Goal: Book appointment/travel/reservation

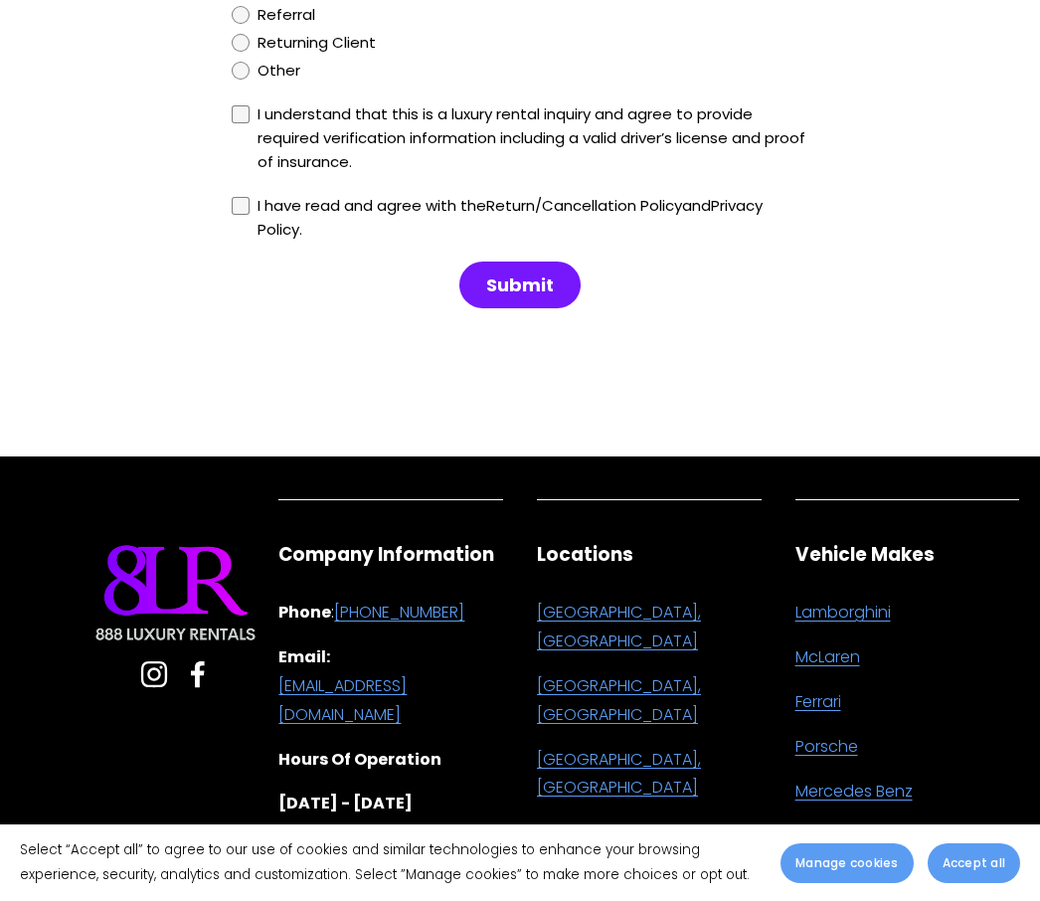
scroll to position [10075, 0]
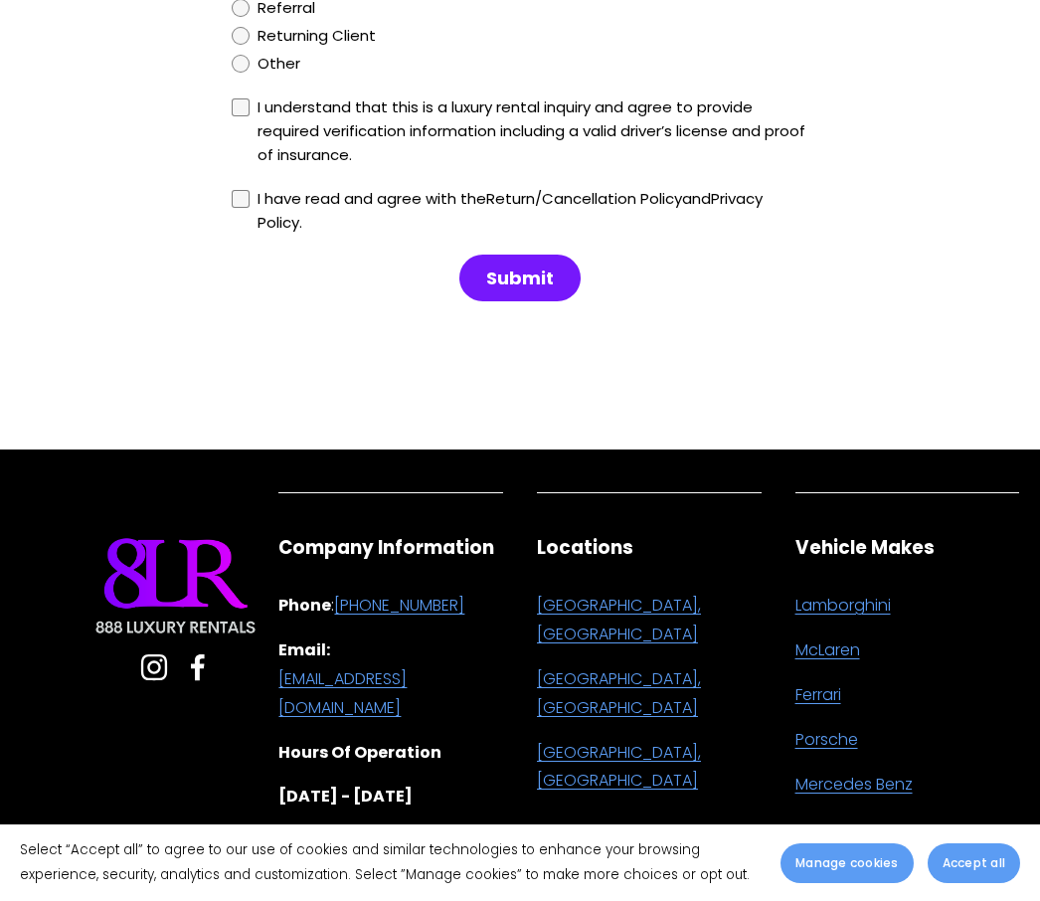
click at [156, 654] on use "Instagram" at bounding box center [154, 667] width 26 height 26
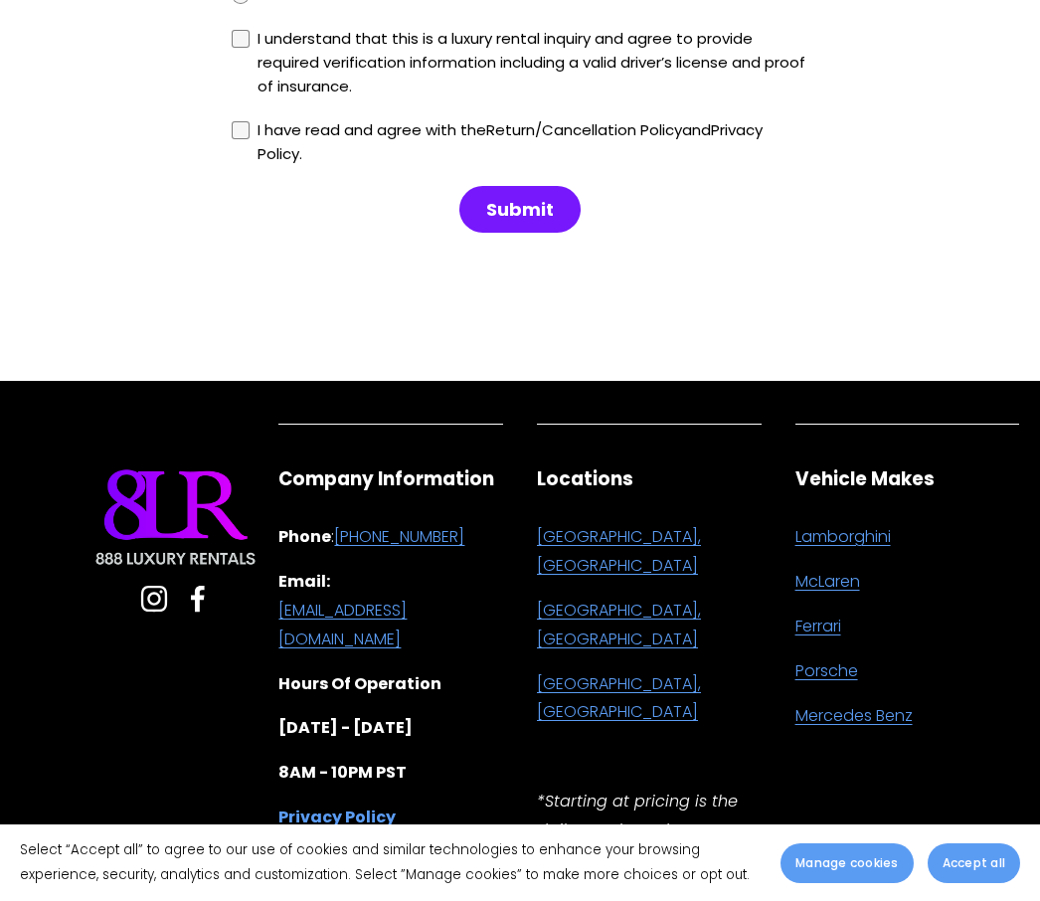
click at [630, 523] on link "[GEOGRAPHIC_DATA], [GEOGRAPHIC_DATA]" at bounding box center [649, 552] width 225 height 58
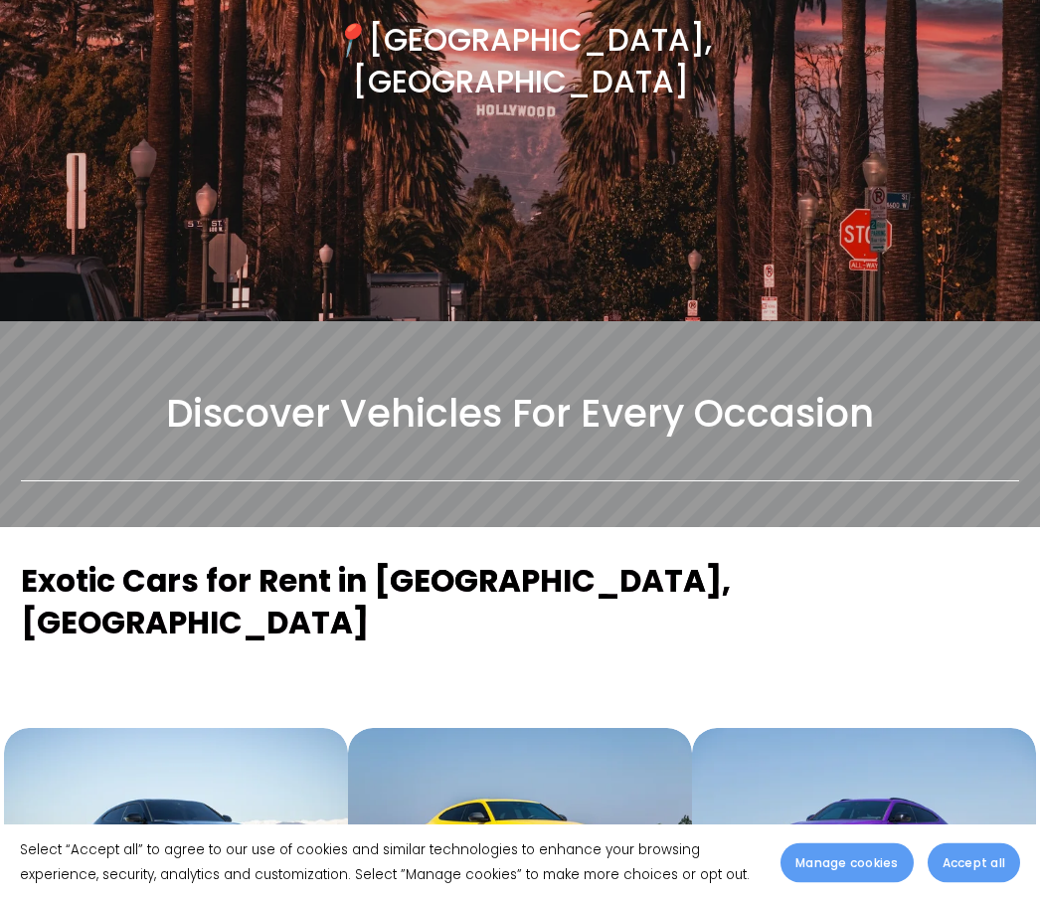
scroll to position [217, 0]
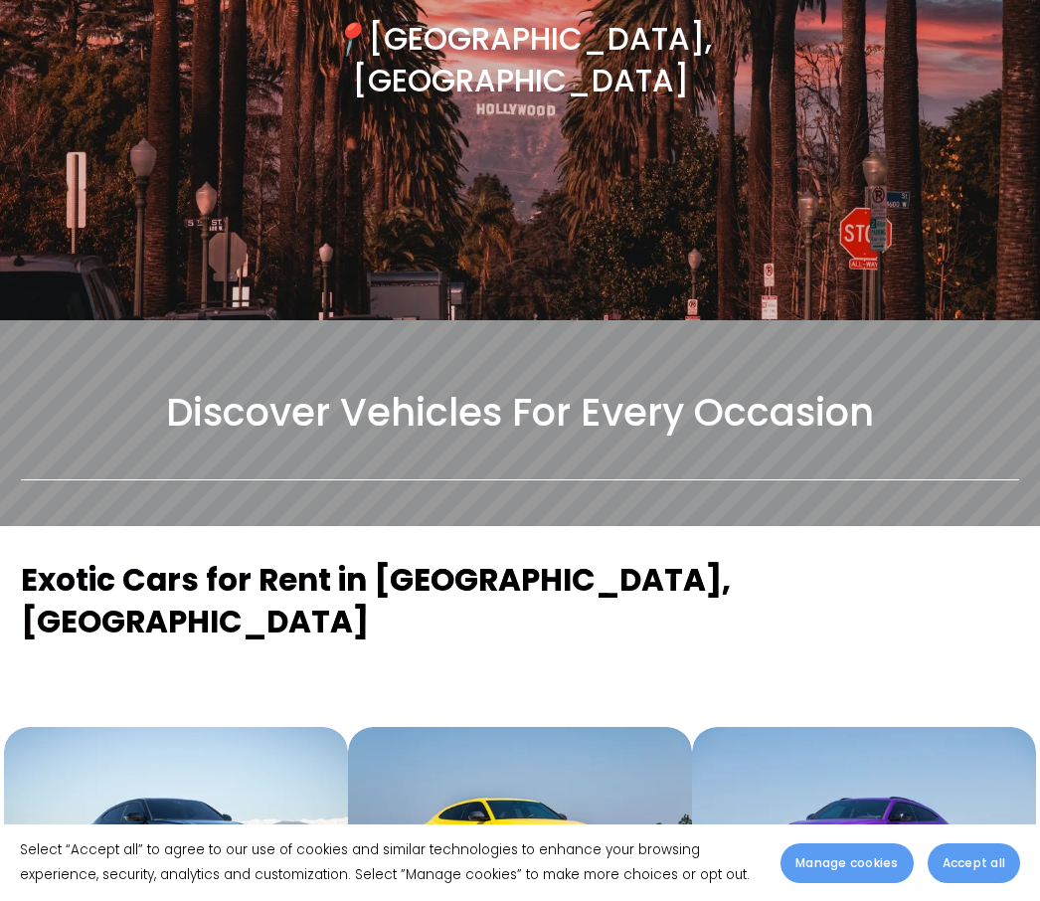
click at [972, 883] on button "Accept all" at bounding box center [974, 863] width 92 height 40
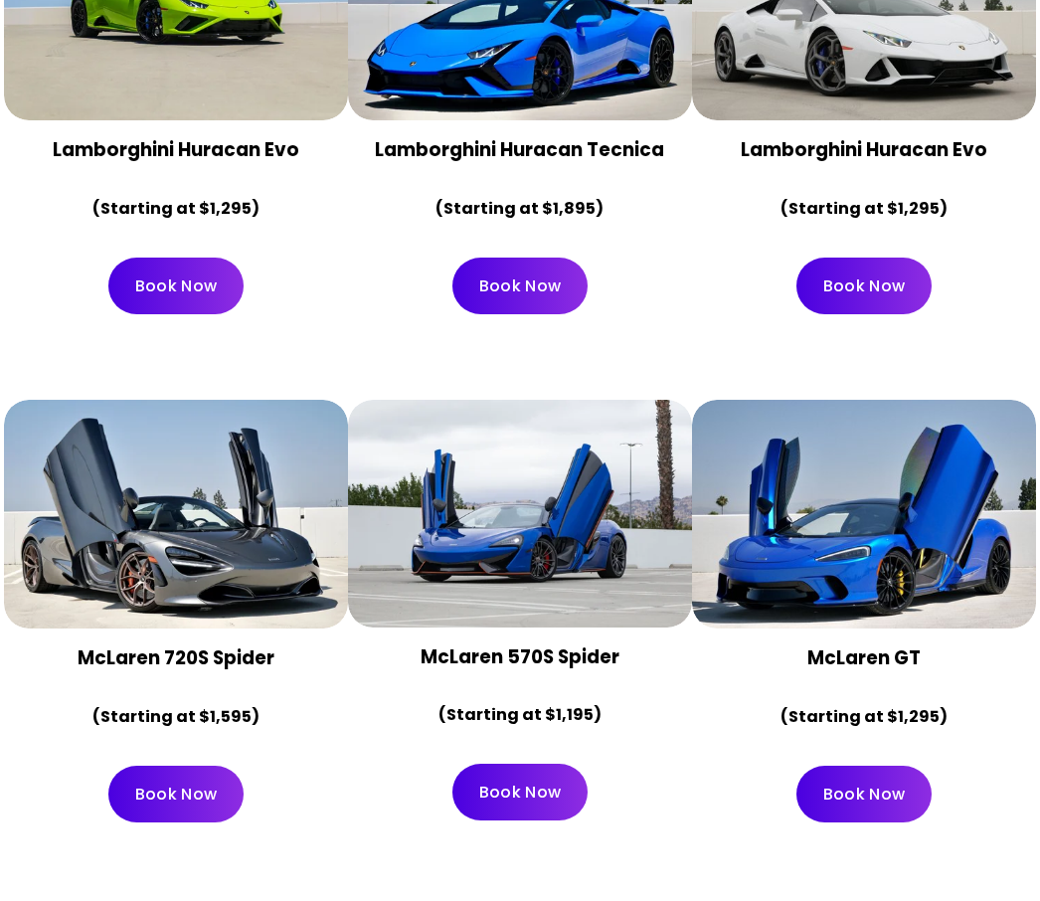
scroll to position [1589, 0]
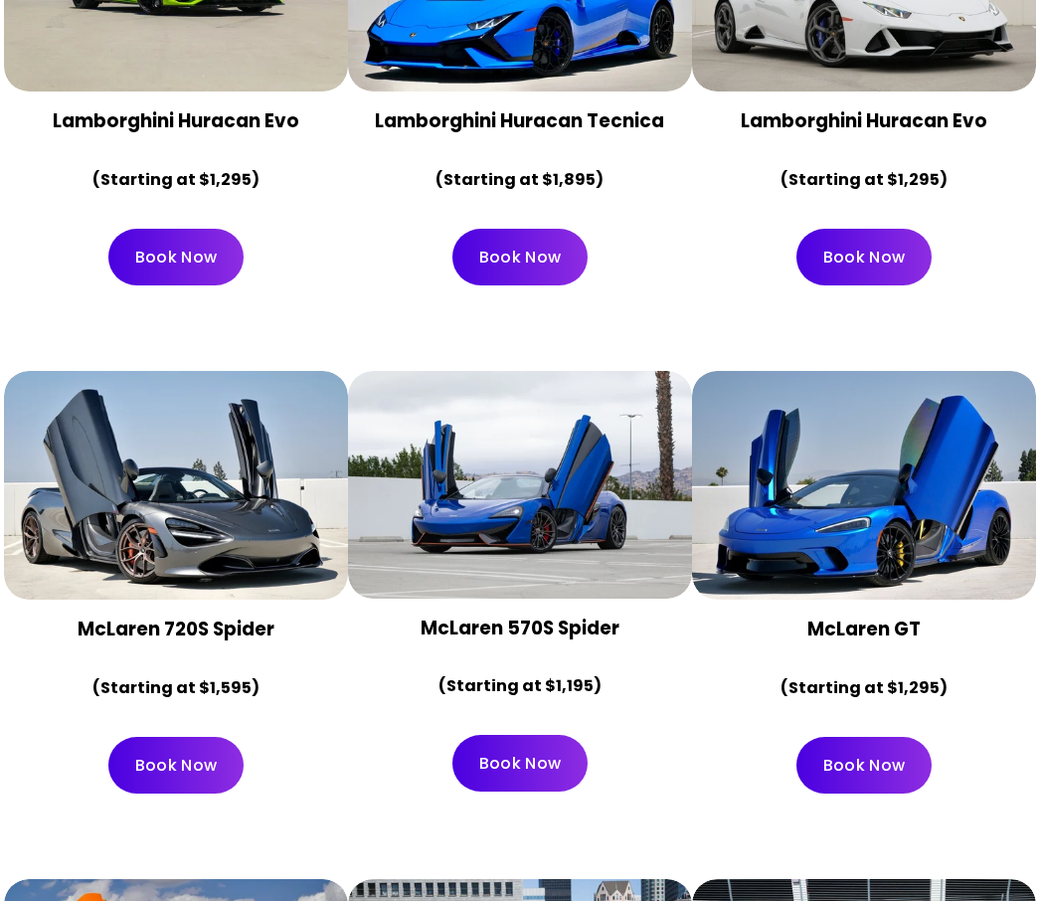
click at [596, 420] on div at bounding box center [520, 486] width 344 height 228
click at [594, 433] on div at bounding box center [520, 486] width 344 height 228
click at [602, 420] on div at bounding box center [520, 486] width 344 height 228
click at [556, 421] on div at bounding box center [520, 486] width 344 height 228
click at [555, 421] on div at bounding box center [520, 486] width 344 height 228
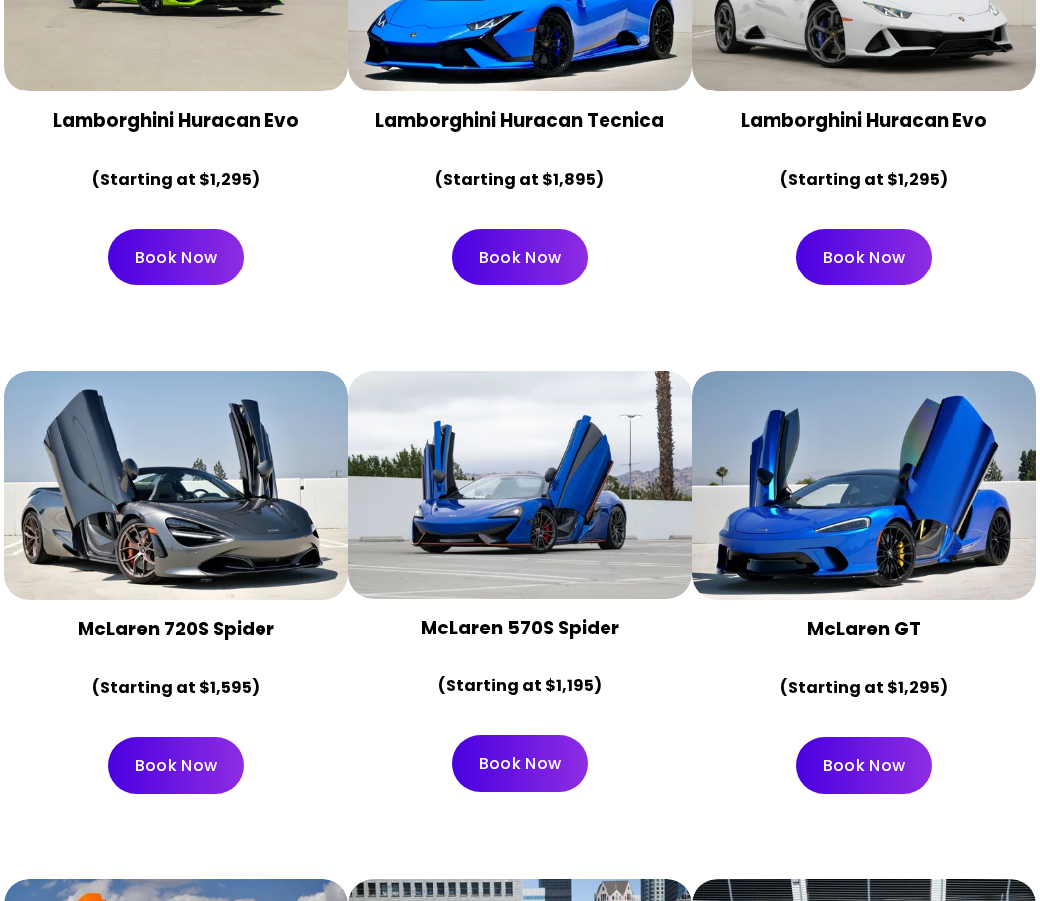
click at [581, 414] on div at bounding box center [520, 486] width 344 height 228
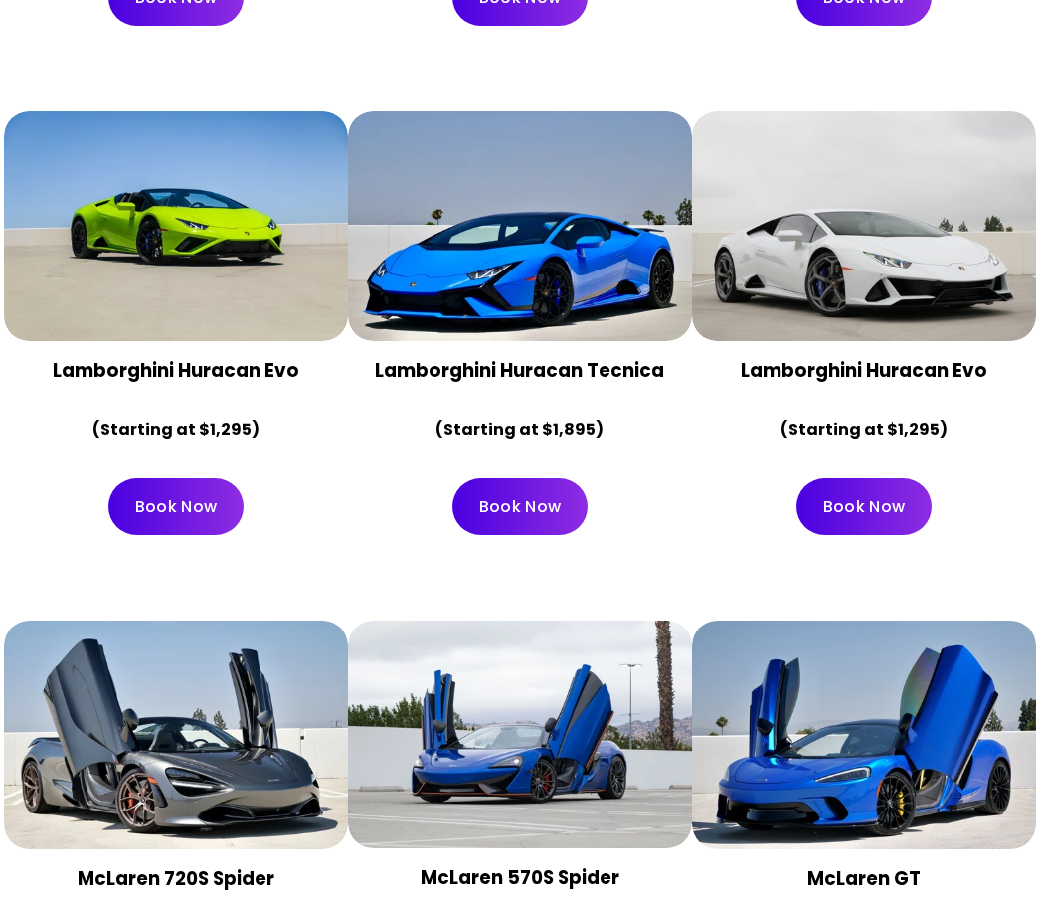
scroll to position [1340, 0]
click at [242, 208] on div at bounding box center [176, 226] width 344 height 230
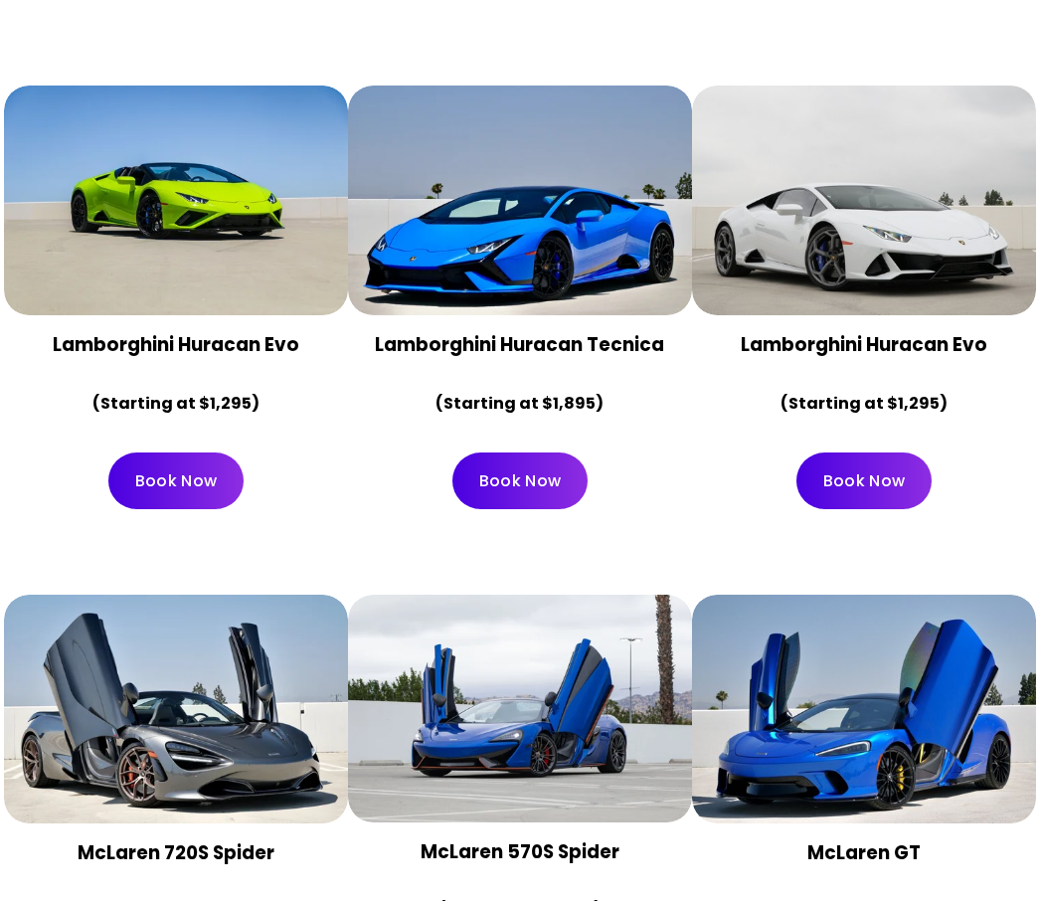
scroll to position [1361, 0]
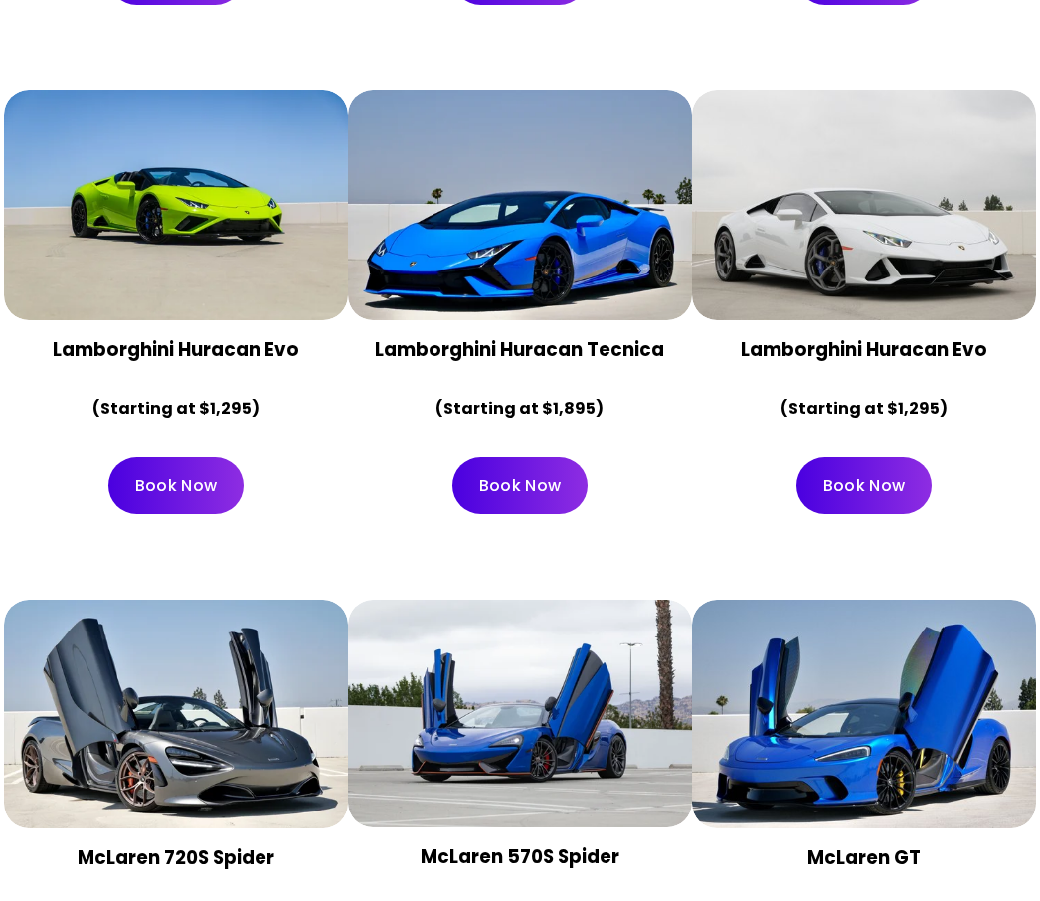
click at [183, 457] on link "Book Now" at bounding box center [175, 485] width 135 height 57
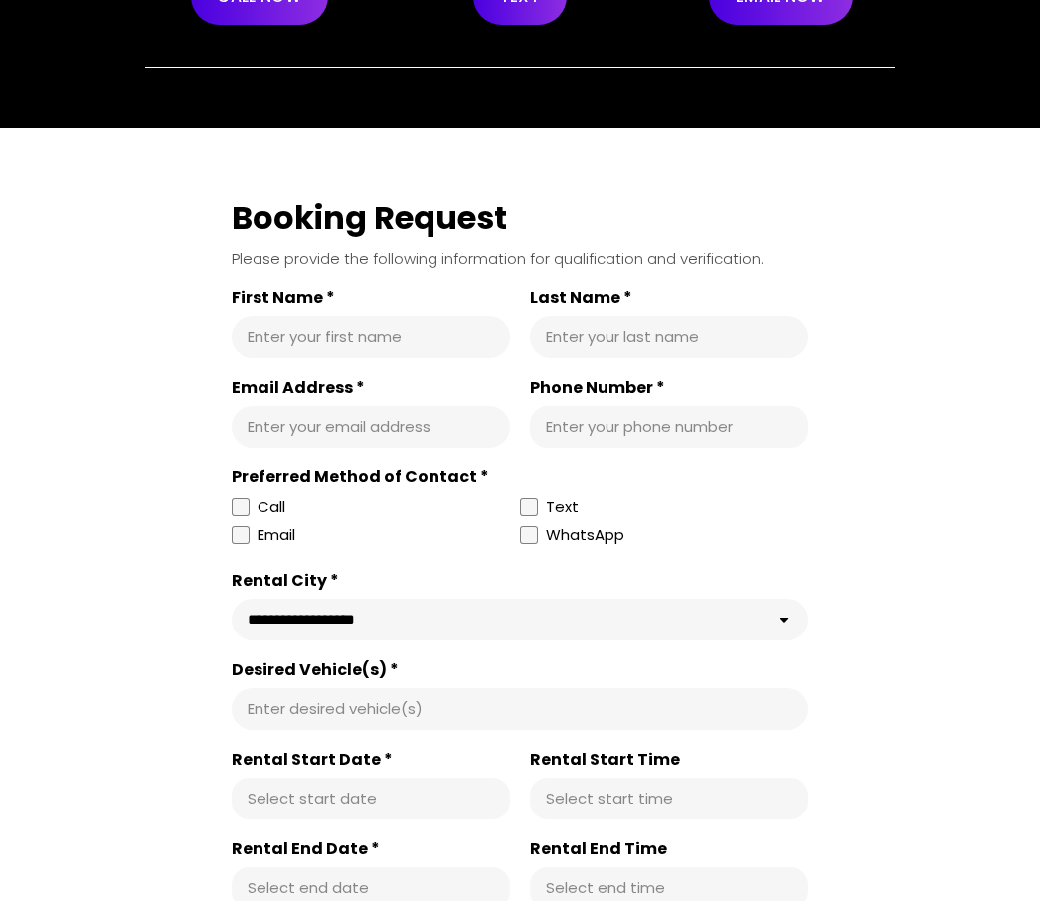
scroll to position [339, 0]
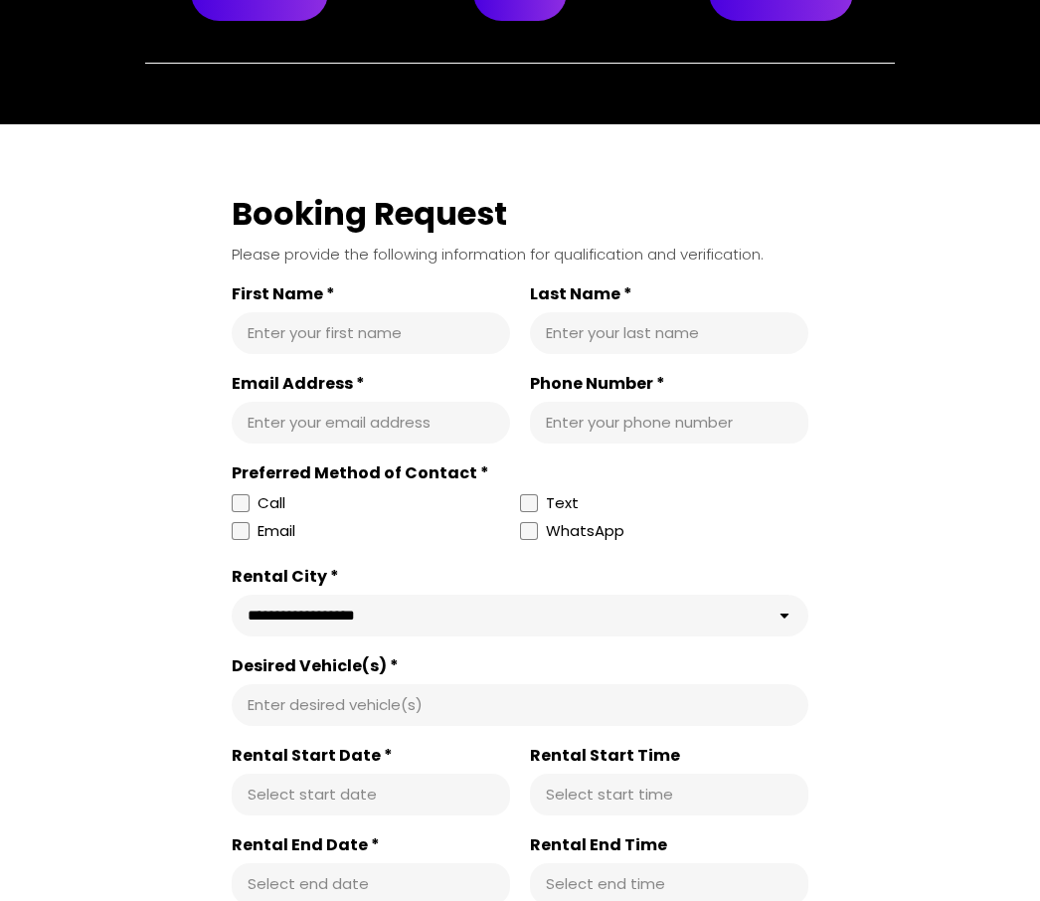
click at [786, 632] on select "**********" at bounding box center [520, 616] width 577 height 42
select select "**********"
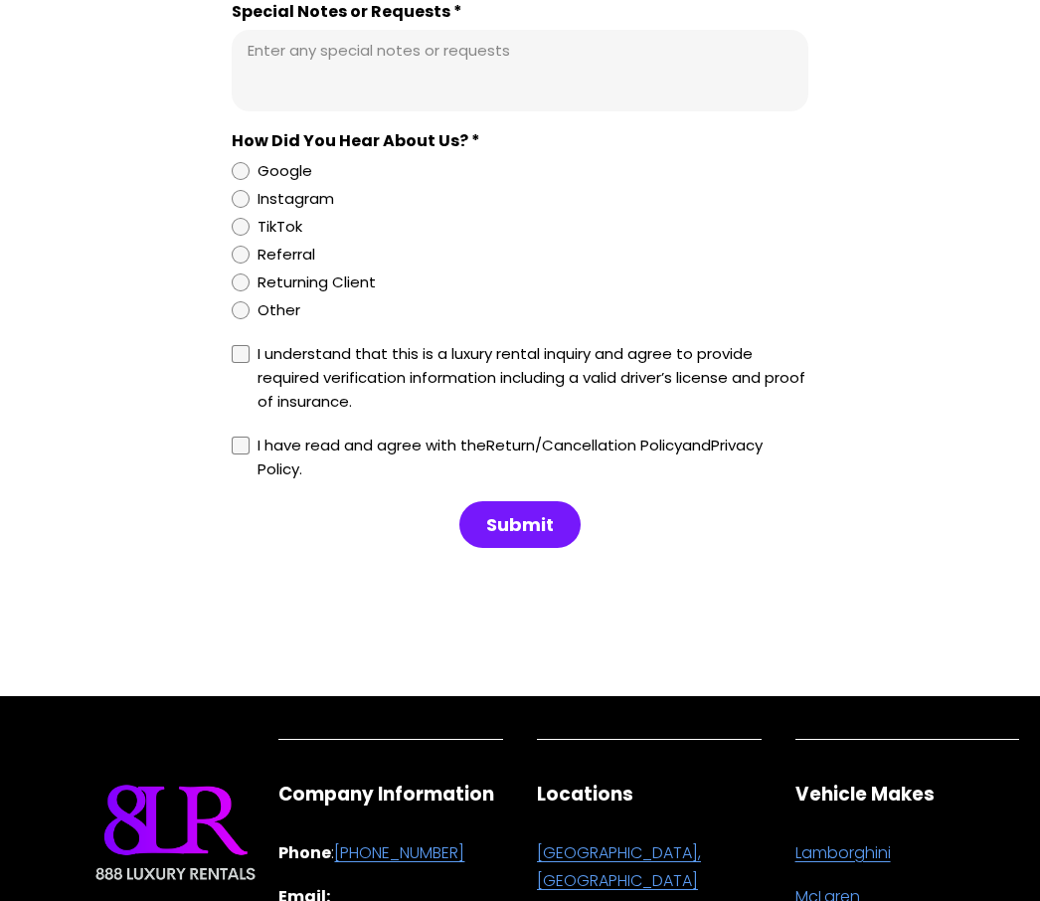
scroll to position [1906, 0]
